Goal: Find specific page/section: Find specific page/section

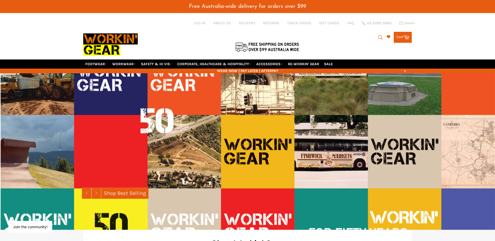
click at [328, 36] on icon "submit" at bounding box center [381, 37] width 6 height 6
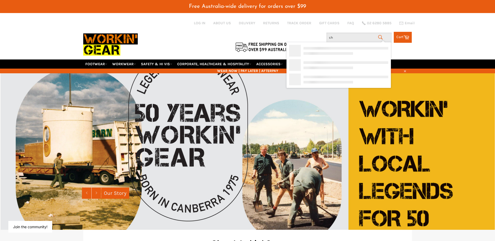
type input "c"
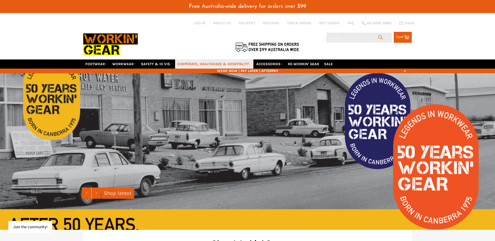
click at [201, 59] on link "CORPORATE, HEALTHCARE & HOSPITALITY" at bounding box center [214, 63] width 78 height 9
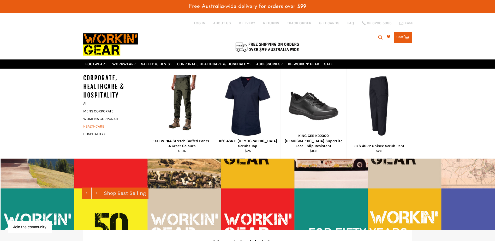
click at [99, 123] on link "HEALTHCARE" at bounding box center [112, 127] width 63 height 8
